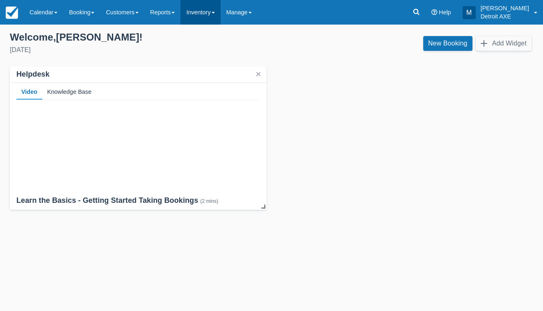
click at [205, 6] on link "Inventory" at bounding box center [200, 12] width 40 height 25
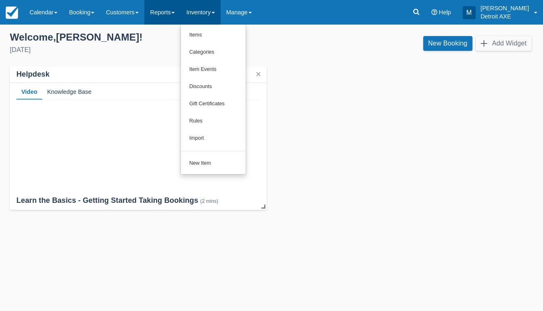
click at [176, 12] on link "Reports" at bounding box center [162, 12] width 36 height 25
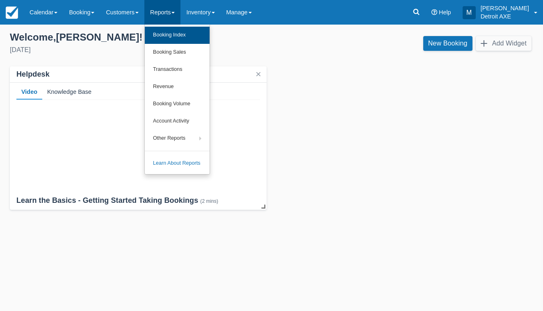
click at [186, 32] on link "Booking Index" at bounding box center [177, 35] width 65 height 17
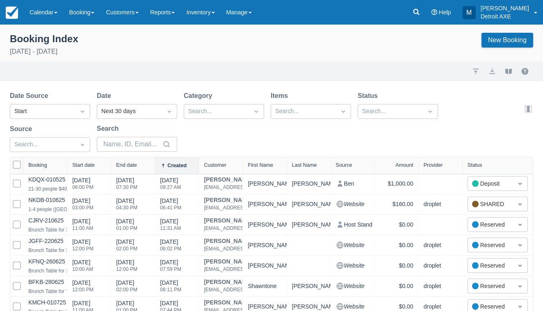
select select "25"
click at [427, 118] on div "Search..." at bounding box center [397, 111] width 80 height 15
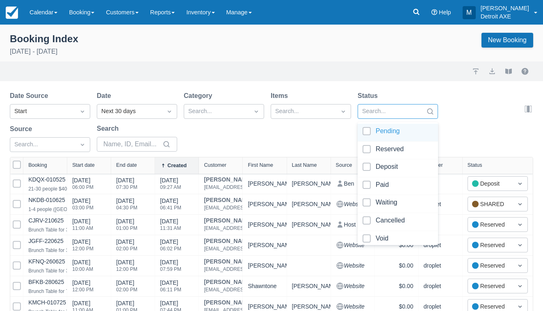
click at [403, 80] on div "Import Export View booklet" at bounding box center [271, 71] width 543 height 20
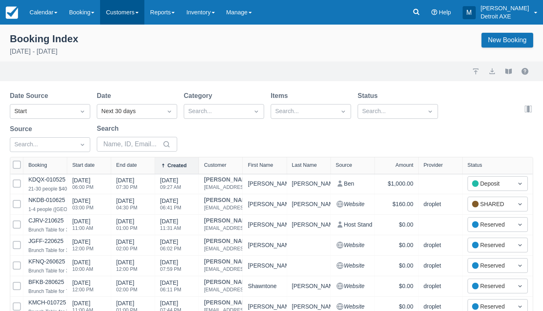
click at [134, 16] on link "Customers" at bounding box center [122, 12] width 44 height 25
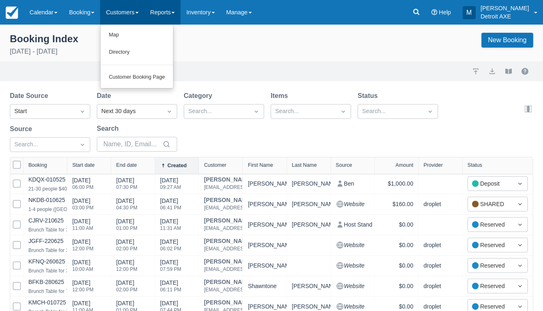
click at [175, 15] on link "Reports" at bounding box center [162, 12] width 36 height 25
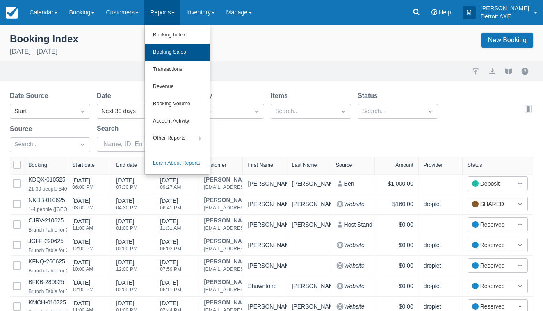
click at [190, 46] on link "Booking Sales" at bounding box center [177, 52] width 65 height 17
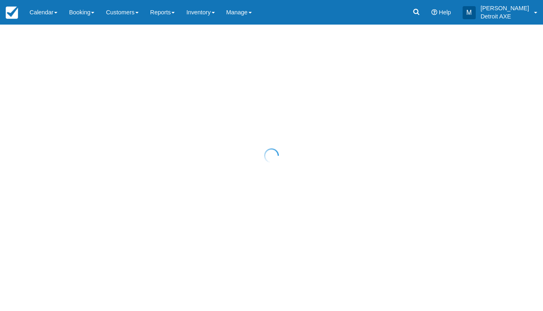
select select "20"
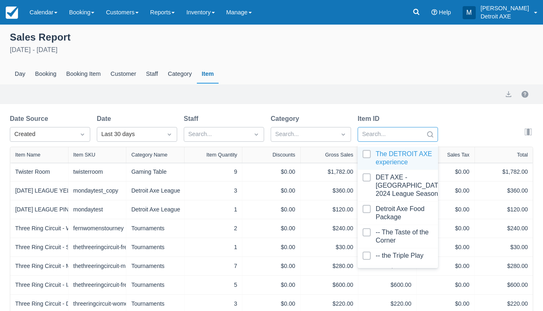
click at [382, 130] on div at bounding box center [390, 134] width 57 height 11
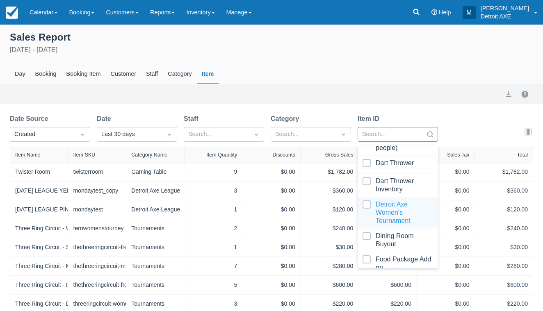
scroll to position [1363, 0]
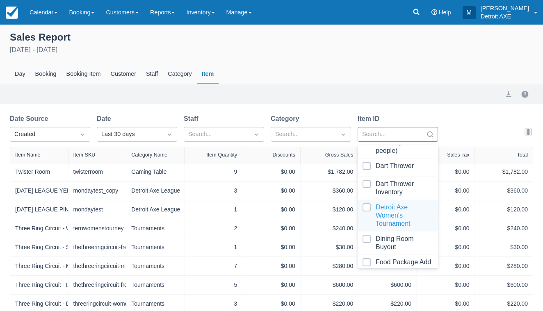
click at [366, 203] on div at bounding box center [397, 215] width 70 height 25
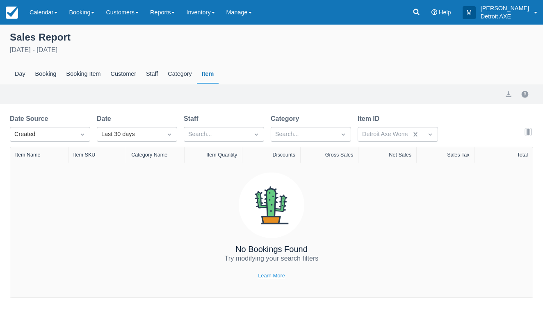
click at [282, 277] on link "Learn More" at bounding box center [271, 276] width 27 height 8
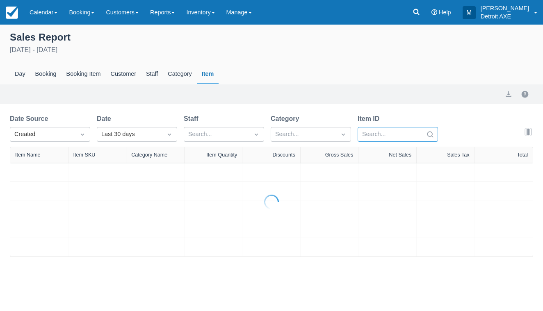
select select "20"
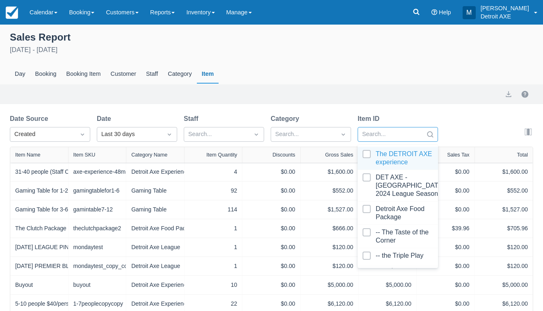
click at [429, 132] on icon "Search" at bounding box center [430, 134] width 8 height 8
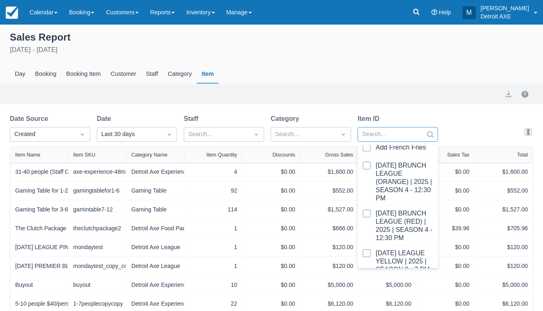
scroll to position [745, 0]
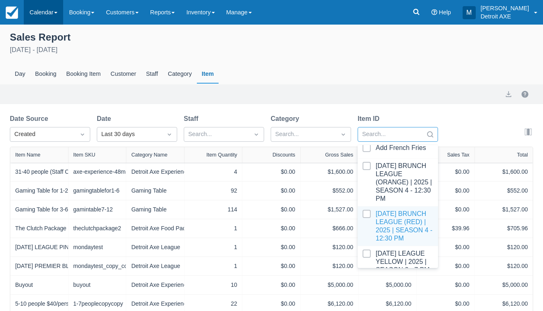
click at [42, 13] on link "Calendar" at bounding box center [43, 12] width 39 height 25
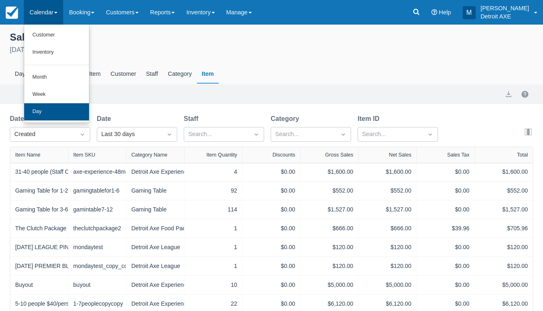
click at [63, 104] on link "Day" at bounding box center [56, 111] width 65 height 17
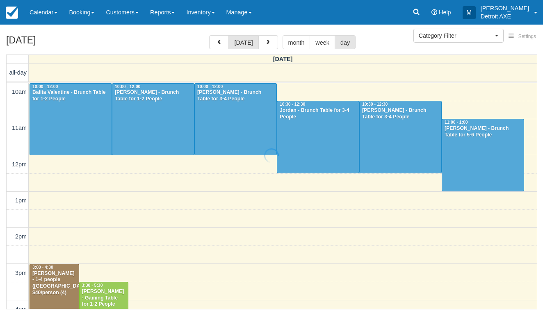
select select
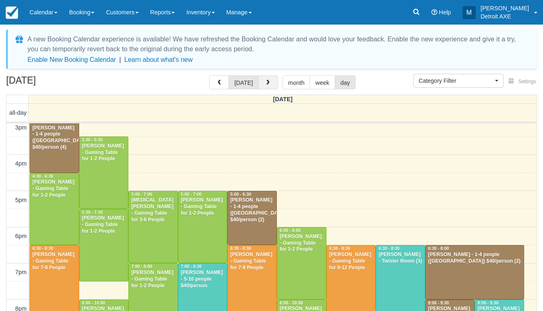
click at [266, 80] on span "button" at bounding box center [268, 83] width 6 height 6
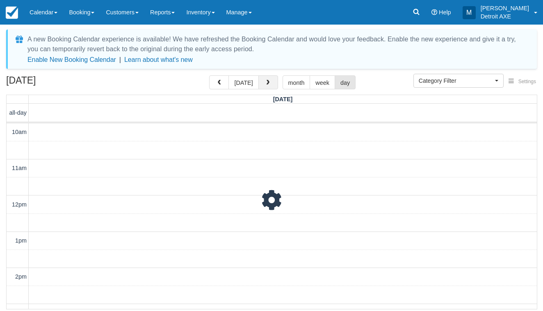
click at [266, 80] on span "button" at bounding box center [268, 83] width 6 height 6
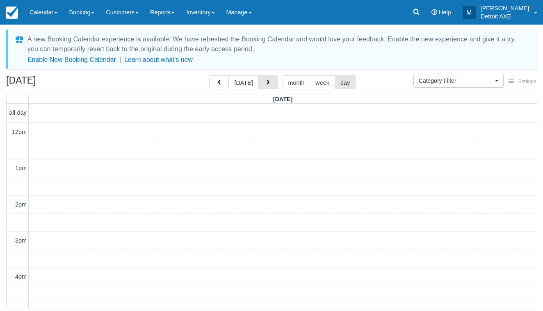
scroll to position [230, 0]
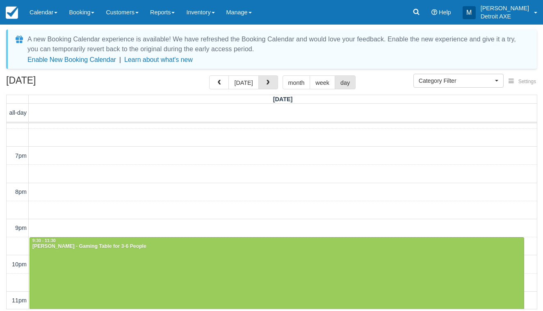
click at [266, 80] on span "button" at bounding box center [268, 83] width 6 height 6
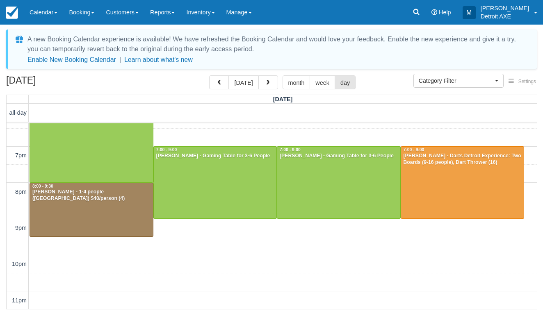
scroll to position [302, 0]
click at [220, 226] on div "10am 11am 12pm 1pm 2pm 3pm 4pm 5pm 6pm 7pm 8pm 9pm 10pm 11pm 10:00 - 12:00 Lynn…" at bounding box center [272, 65] width 530 height 489
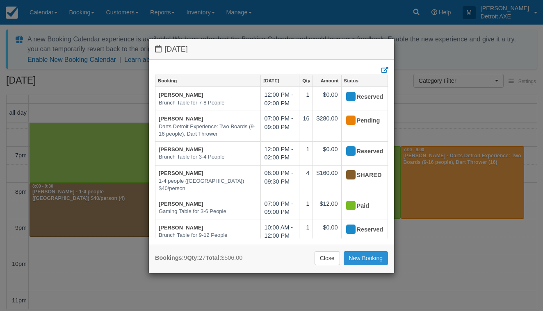
click at [355, 259] on link "New Booking" at bounding box center [365, 258] width 45 height 14
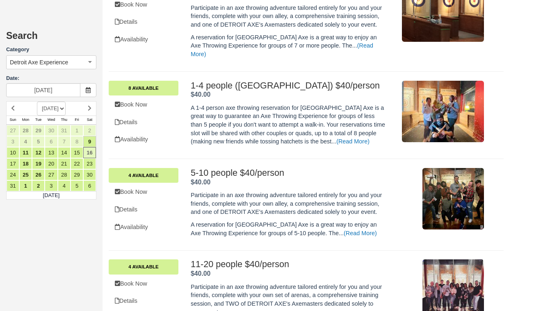
scroll to position [352, 0]
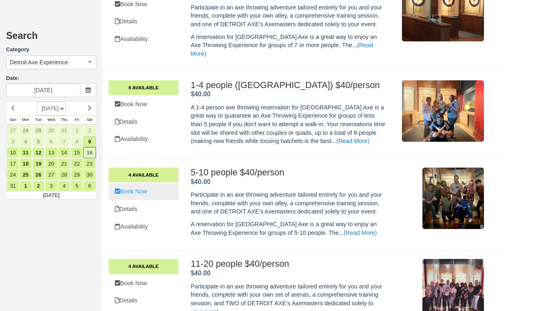
click at [150, 183] on link "Book Now" at bounding box center [144, 191] width 70 height 17
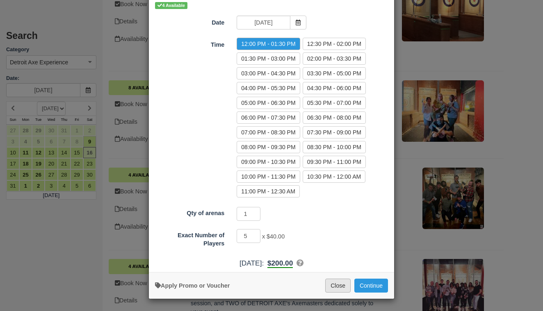
scroll to position [55, 0]
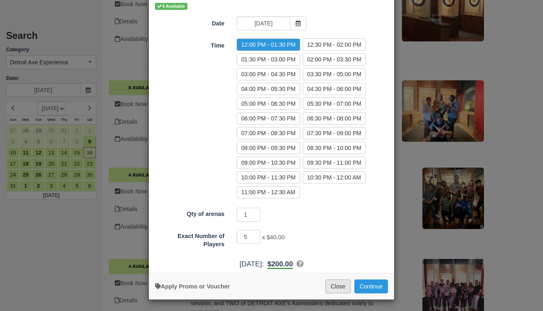
click at [334, 288] on button "Close" at bounding box center [337, 287] width 25 height 14
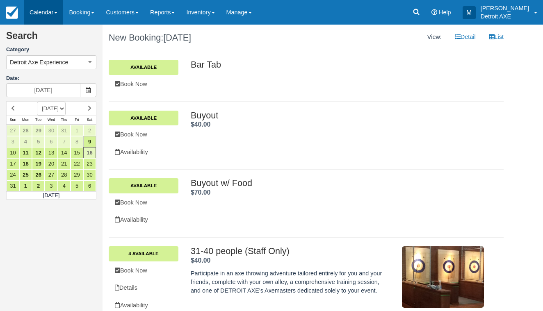
scroll to position [0, 0]
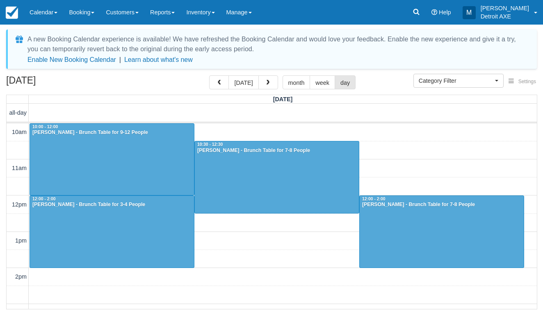
select select
